Goal: Task Accomplishment & Management: Manage account settings

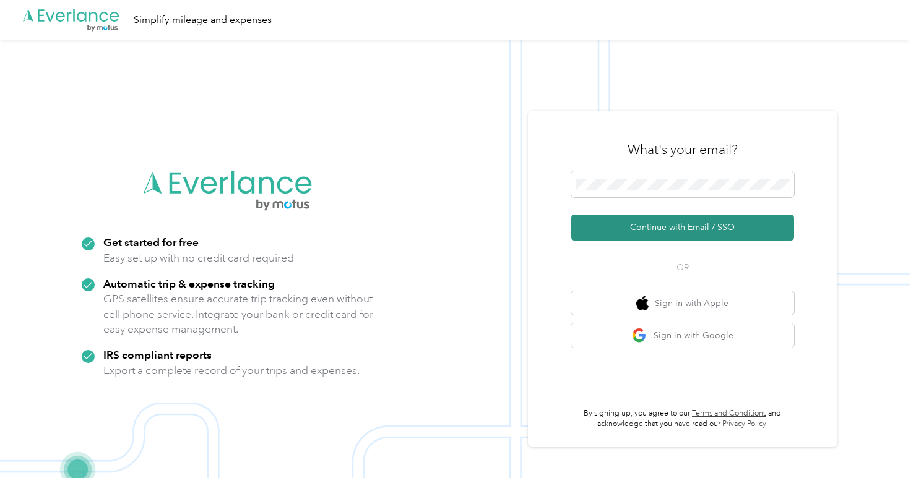
click at [651, 226] on button "Continue with Email / SSO" at bounding box center [682, 228] width 223 height 26
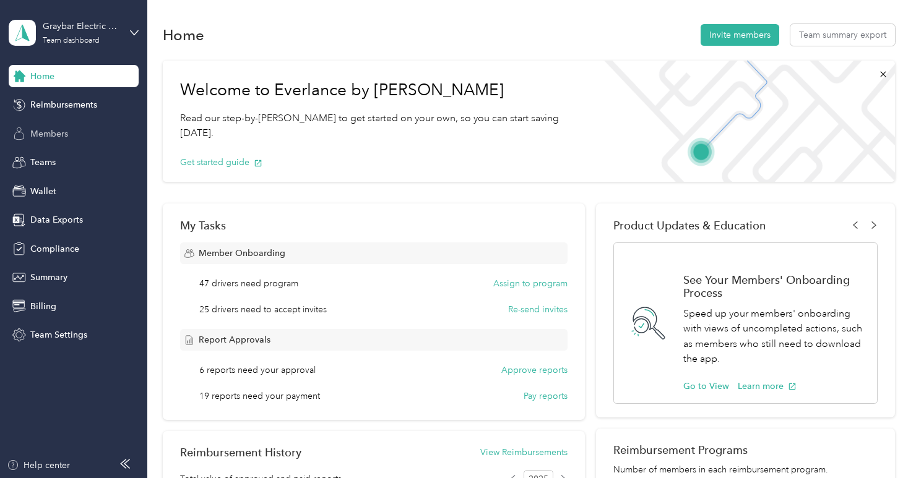
click at [48, 132] on span "Members" at bounding box center [49, 133] width 38 height 13
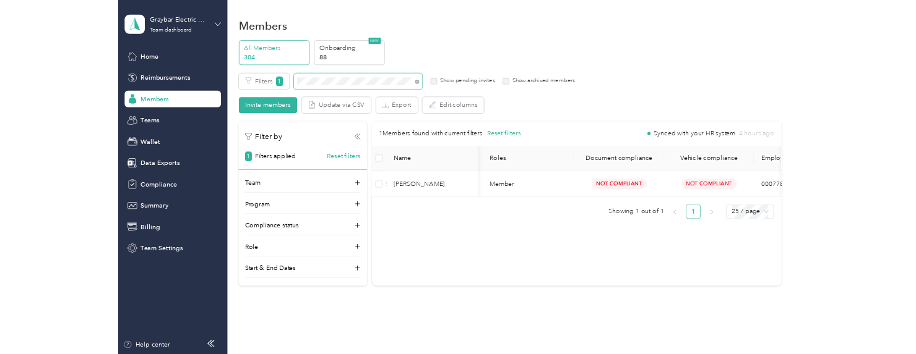
scroll to position [0, 322]
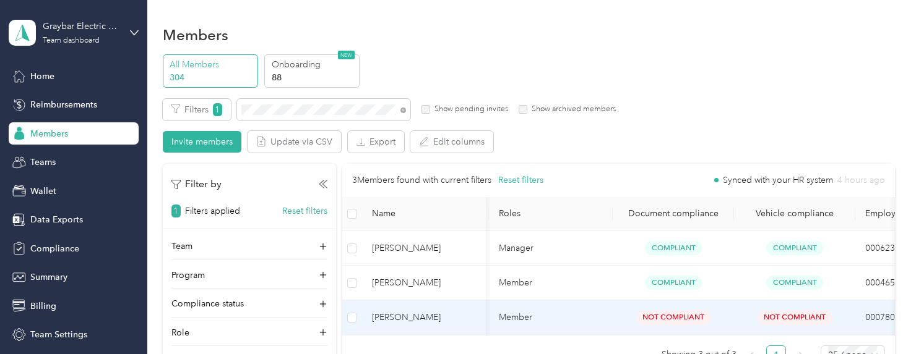
click at [426, 321] on span "Daniel Lisle" at bounding box center [424, 318] width 104 height 14
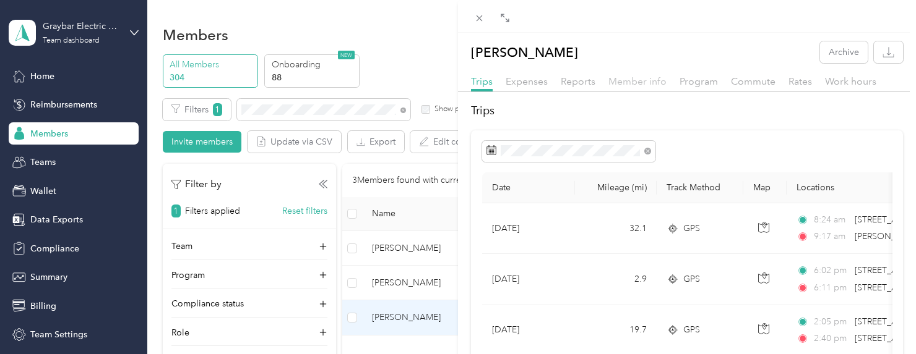
click at [650, 84] on span "Member info" at bounding box center [637, 81] width 58 height 12
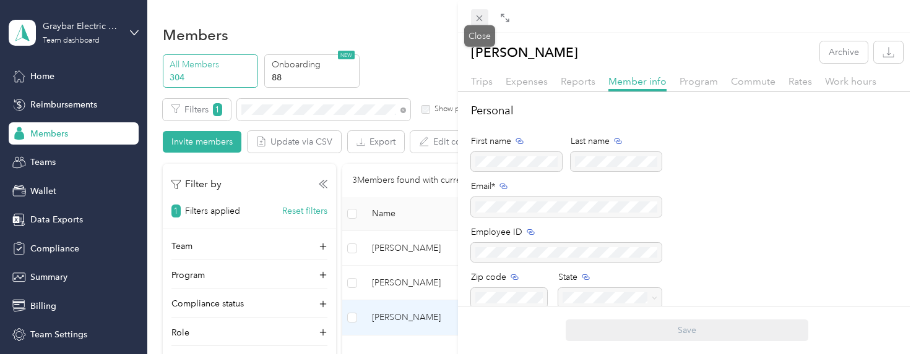
click at [473, 15] on span at bounding box center [479, 17] width 17 height 17
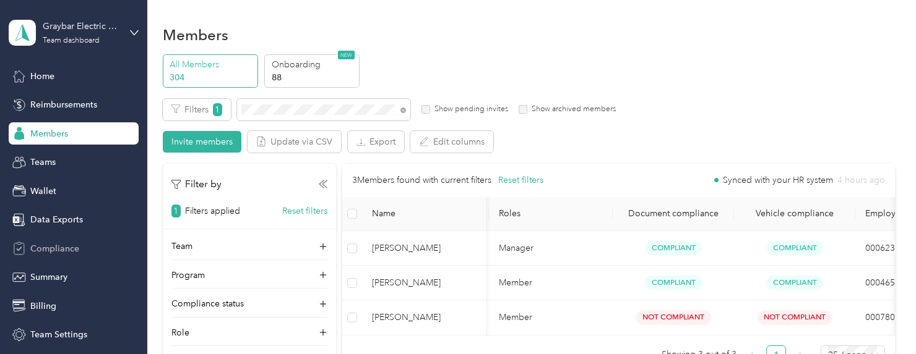
click at [65, 247] on span "Compliance" at bounding box center [54, 248] width 49 height 13
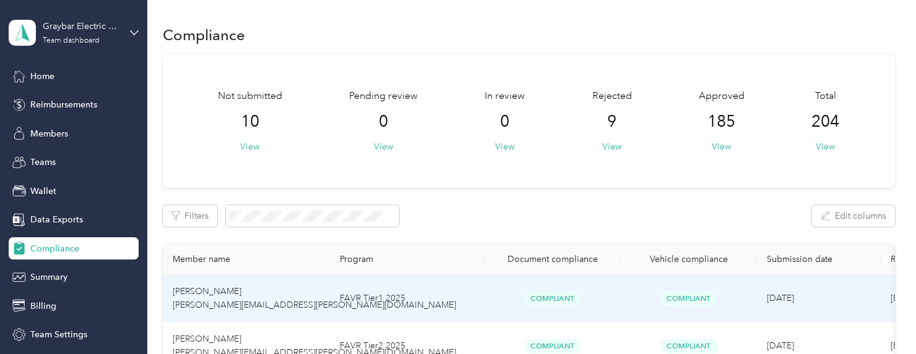
scroll to position [62, 0]
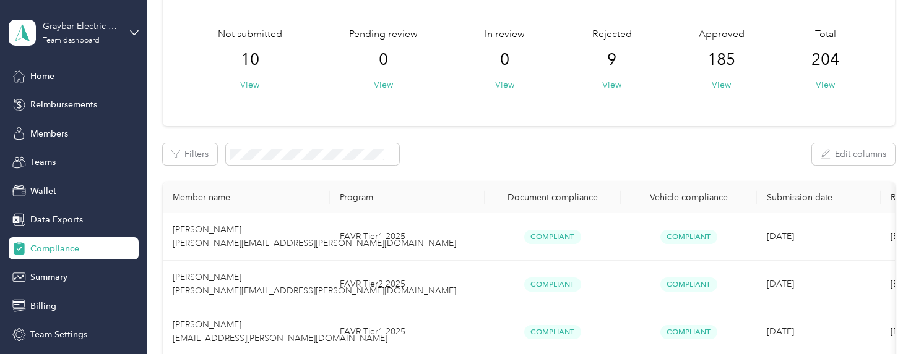
click at [547, 191] on th "Document compliance" at bounding box center [552, 197] width 136 height 31
click at [608, 85] on button "View" at bounding box center [611, 85] width 19 height 13
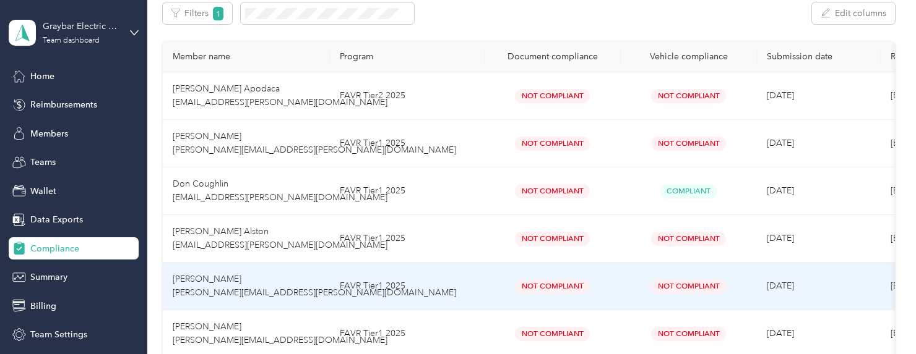
scroll to position [91, 0]
